Goal: Information Seeking & Learning: Learn about a topic

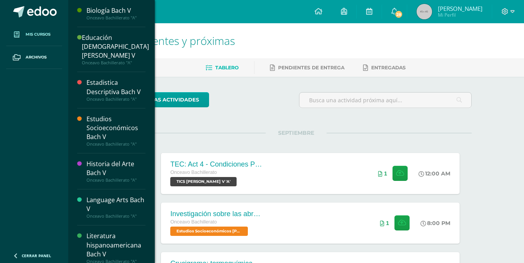
click at [43, 31] on link "Mis cursos" at bounding box center [34, 34] width 56 height 23
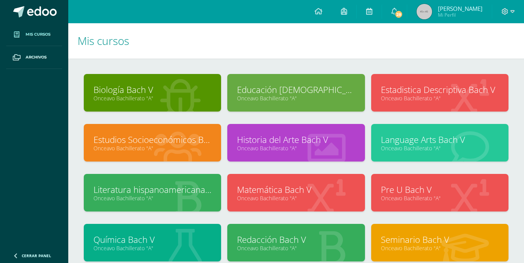
click at [170, 135] on link "Estudios Socioeconómicos Bach V" at bounding box center [152, 140] width 118 height 12
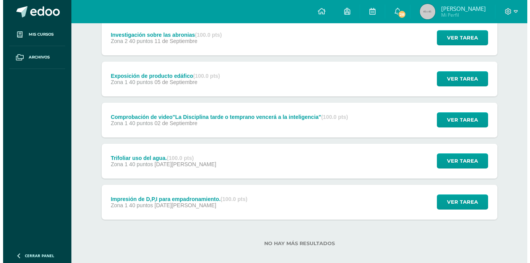
scroll to position [117, 0]
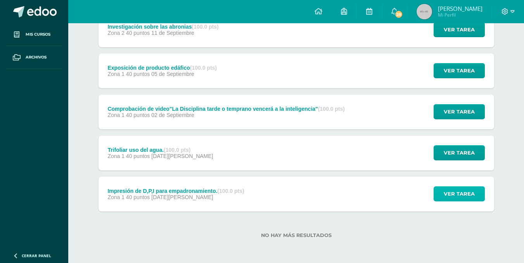
click at [466, 190] on span "Ver tarea" at bounding box center [459, 194] width 31 height 14
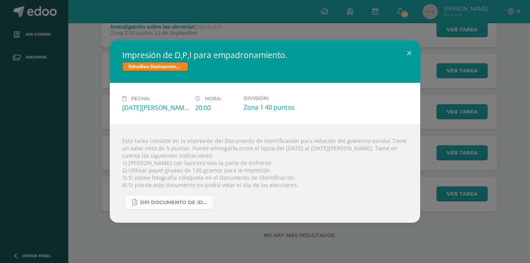
click at [173, 196] on link "DPI Documento de Identificación escolar 2025 A.pdf" at bounding box center [169, 202] width 90 height 15
